Goal: Task Accomplishment & Management: Use online tool/utility

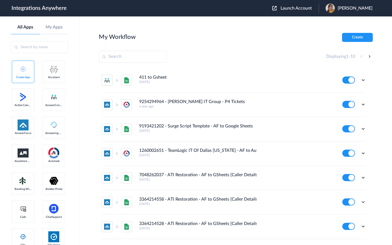
click at [305, 7] on span "Launch Account" at bounding box center [295, 8] width 31 height 4
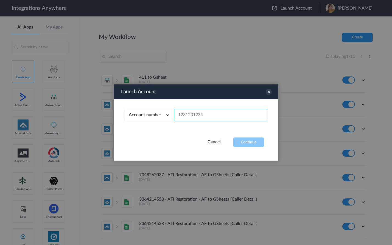
click at [189, 116] on input "text" at bounding box center [220, 115] width 93 height 12
paste input "2482750441"
type input "2482750441"
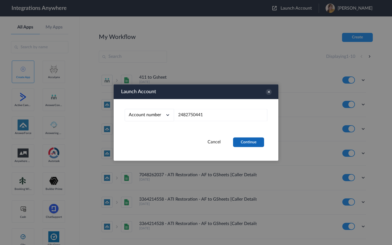
click at [241, 142] on button "Continue" at bounding box center [248, 143] width 31 height 10
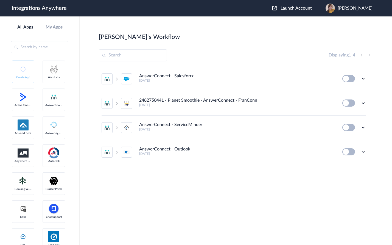
click at [191, 12] on header "Integrations Anywhere Launch Account Veronica Thuro My Account Logout" at bounding box center [196, 8] width 392 height 16
click at [363, 104] on icon at bounding box center [362, 102] width 5 height 5
click at [356, 117] on li "Edit" at bounding box center [348, 116] width 36 height 10
click at [184, 12] on header "Integrations Anywhere Launch Account Veronica Thuro My Account Logout" at bounding box center [196, 8] width 392 height 16
click at [172, 7] on header "Integrations Anywhere Launch Account Veronica Thuro My Account Logout" at bounding box center [196, 8] width 392 height 16
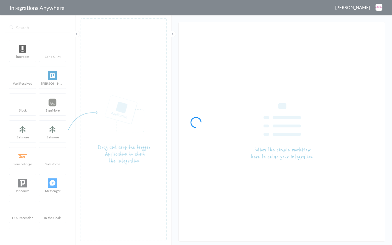
type input "2482750441 - Planet Smoothie - AnswerConnect - FranConnect"
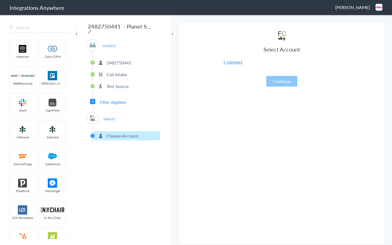
click at [229, 63] on link "+ connect" at bounding box center [232, 62] width 19 height 6
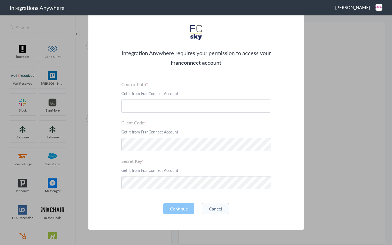
scroll to position [27, 0]
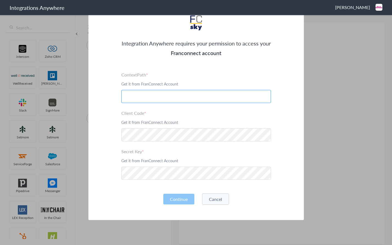
click at [140, 96] on input "text" at bounding box center [196, 96] width 150 height 13
paste input "[URL][DOMAIN_NAME]"
type input "[URL][DOMAIN_NAME]"
drag, startPoint x: 191, startPoint y: 98, endPoint x: 105, endPoint y: 98, distance: 85.9
click at [105, 98] on div "Integration Anywhere requires your permission to access your Franconnect accoun…" at bounding box center [195, 111] width 215 height 218
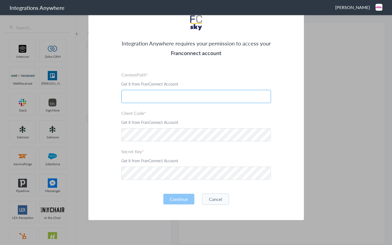
paste input "[URL][DOMAIN_NAME]"
click at [178, 198] on button "Continue" at bounding box center [178, 199] width 31 height 11
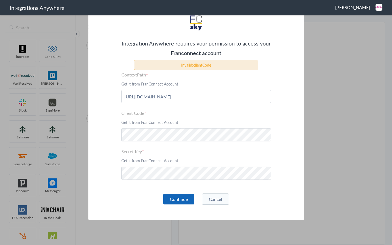
click at [171, 198] on button "Continue" at bounding box center [178, 199] width 31 height 11
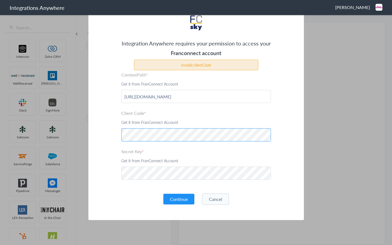
click at [91, 140] on div "Integration Anywhere requires your permission to access your Franconnect accoun…" at bounding box center [195, 111] width 215 height 218
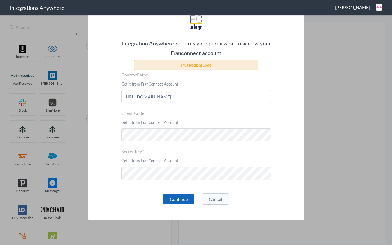
click at [175, 199] on button "Continue" at bounding box center [178, 199] width 31 height 11
drag, startPoint x: 201, startPoint y: 99, endPoint x: 57, endPoint y: 96, distance: 144.4
click at [57, 96] on section "Integration Anywhere requires your permission to access your Franconnect accoun…" at bounding box center [196, 122] width 392 height 245
paste input "[DOMAIN_NAME][URL][DOMAIN_NAME]"
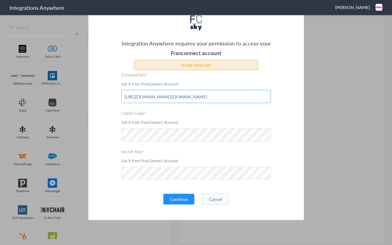
scroll to position [0, 25]
type input "[URL][DOMAIN_NAME][DOMAIN_NAME]"
click at [175, 198] on button "Continue" at bounding box center [178, 199] width 31 height 11
click at [169, 97] on input "[URL][DOMAIN_NAME][DOMAIN_NAME]" at bounding box center [196, 96] width 150 height 13
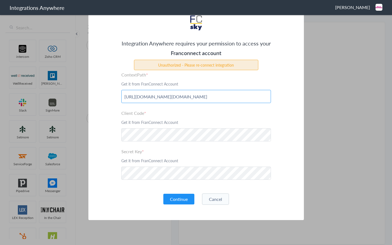
click at [169, 97] on input "[URL][DOMAIN_NAME][DOMAIN_NAME]" at bounding box center [196, 96] width 150 height 13
